Goal: Transaction & Acquisition: Obtain resource

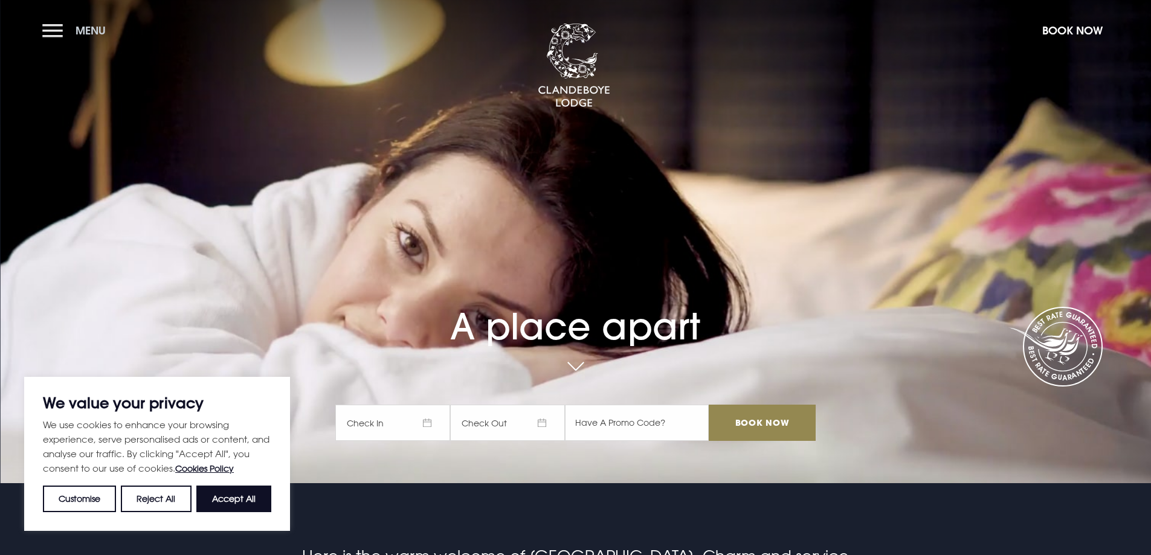
click at [67, 39] on button "Menu" at bounding box center [76, 31] width 69 height 26
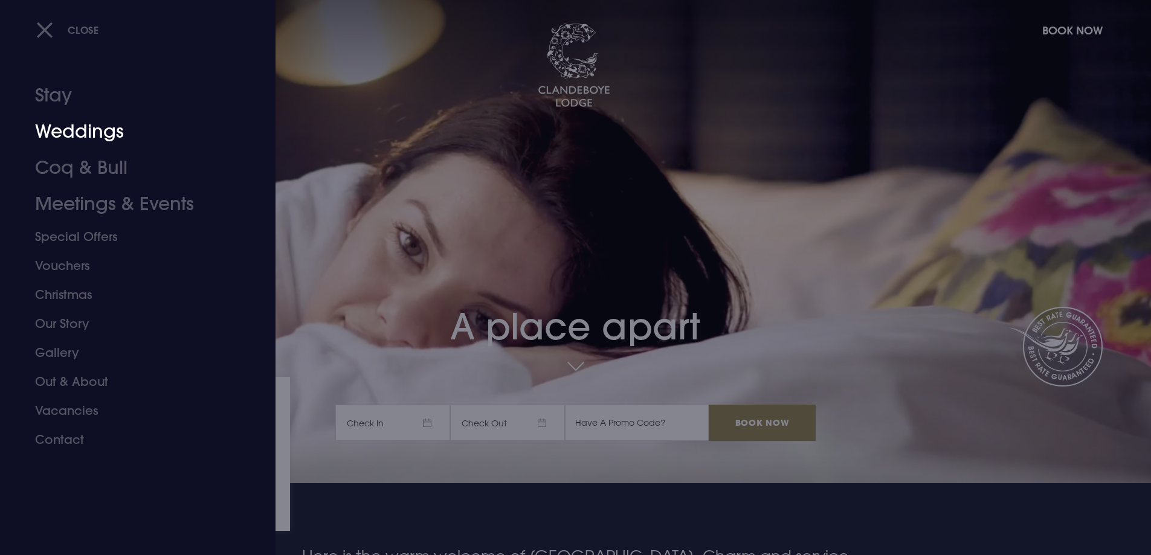
click at [89, 135] on link "Weddings" at bounding box center [130, 132] width 191 height 36
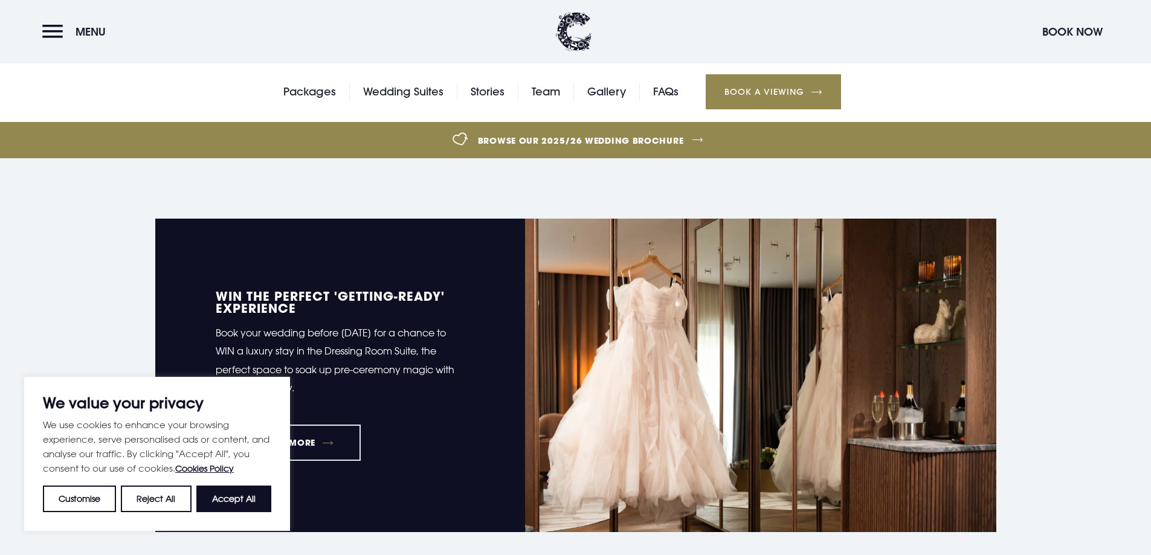
scroll to position [423, 0]
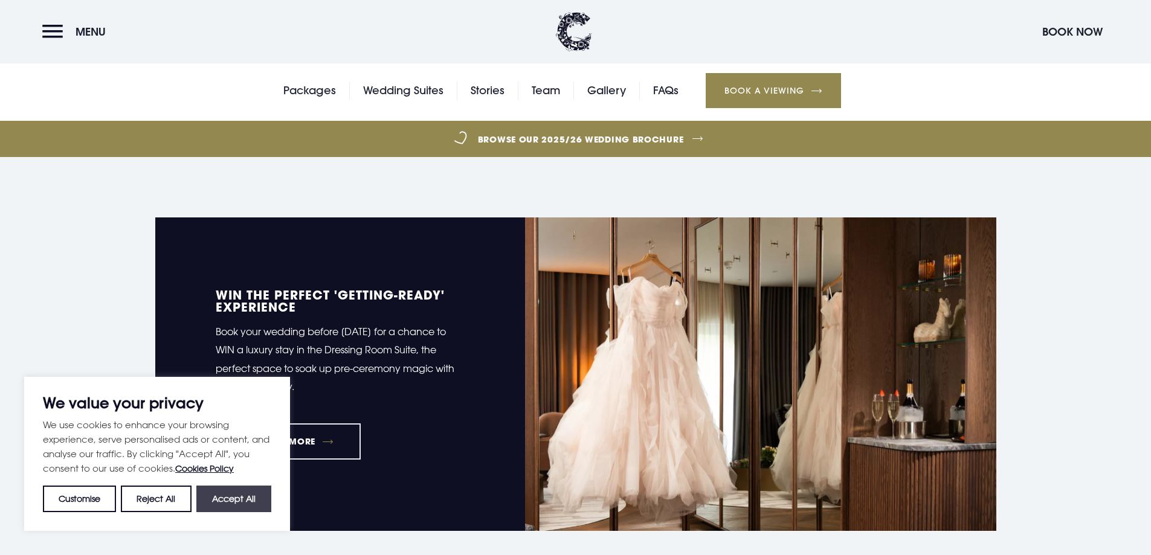
click at [245, 501] on button "Accept All" at bounding box center [233, 499] width 75 height 27
checkbox input "true"
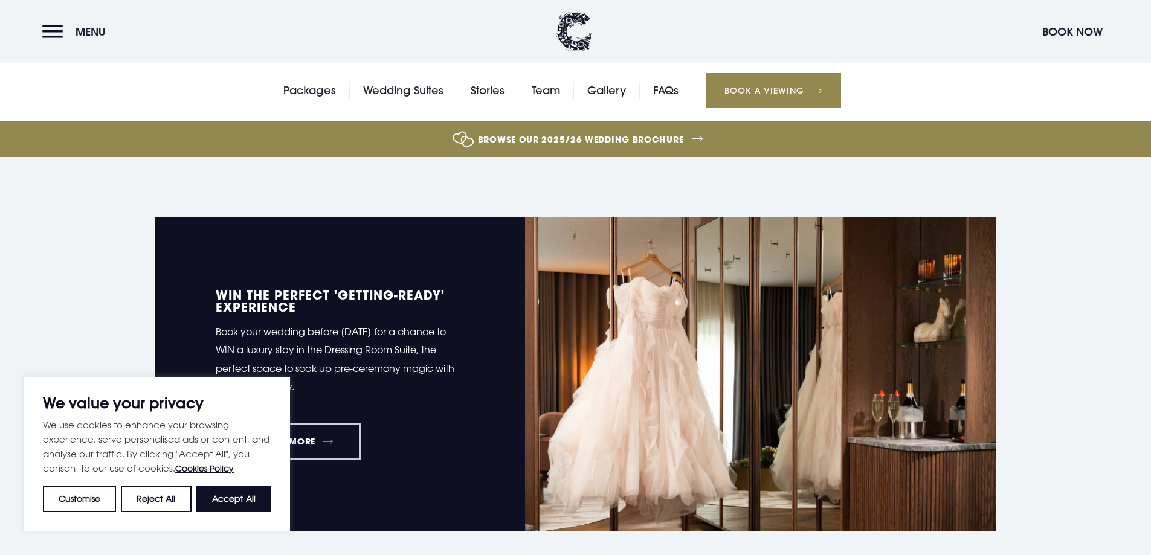
checkbox input "true"
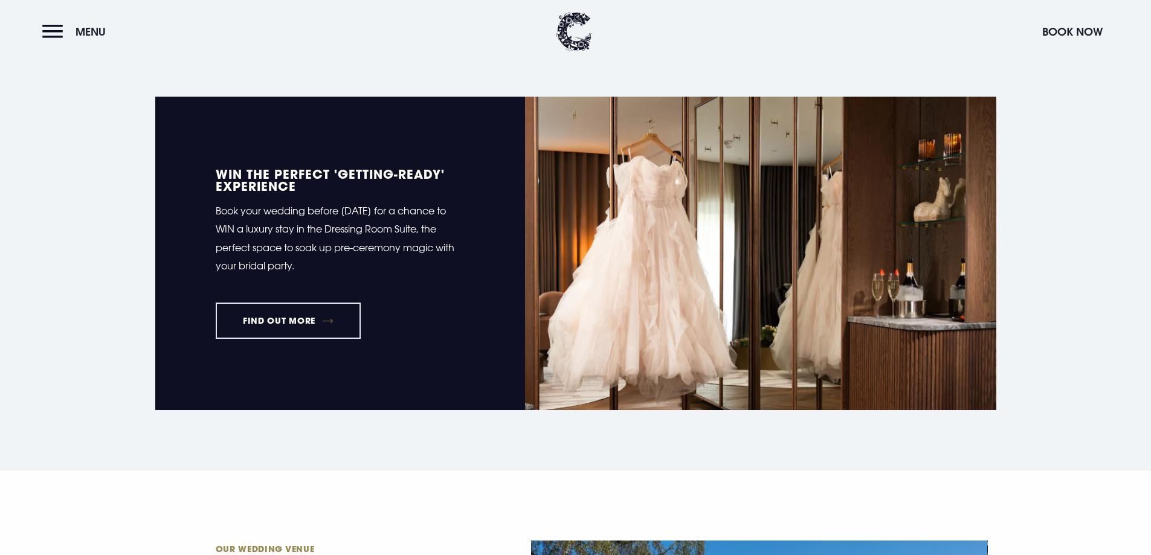
scroll to position [362, 0]
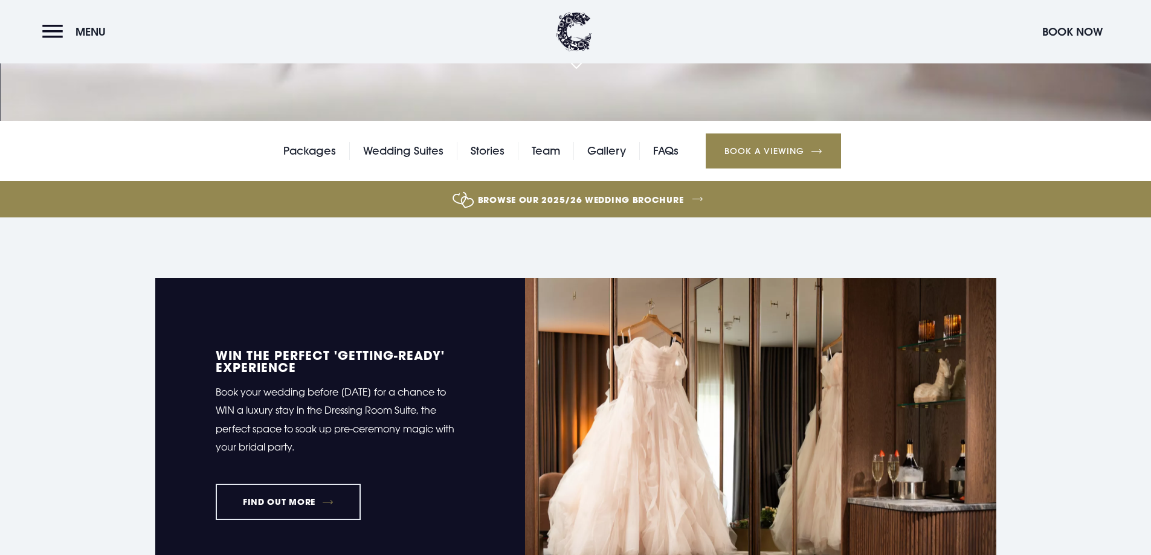
click at [623, 198] on link "Browse our 2025/26 wedding brochure" at bounding box center [580, 199] width 2507 height 45
